Goal: Navigation & Orientation: Find specific page/section

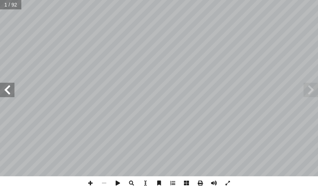
click at [2, 87] on span at bounding box center [7, 90] width 14 height 14
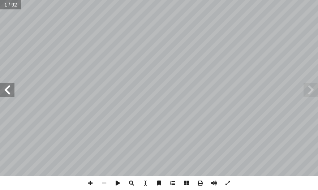
click at [2, 87] on span at bounding box center [7, 90] width 14 height 14
click at [163, 95] on span at bounding box center [310, 90] width 14 height 14
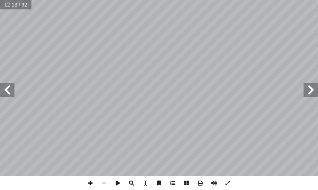
click at [89, 182] on span at bounding box center [90, 183] width 14 height 14
click at [163, 0] on html "الصفحة الرئيسية الصف الأول الصف الثاني الصف الثالث الصف الرابع الصف الخامس الصف…" at bounding box center [159, 15] width 318 height 31
click at [6, 90] on span at bounding box center [7, 90] width 14 height 14
click at [163, 95] on span at bounding box center [310, 90] width 14 height 14
